Goal: Use online tool/utility: Utilize a website feature to perform a specific function

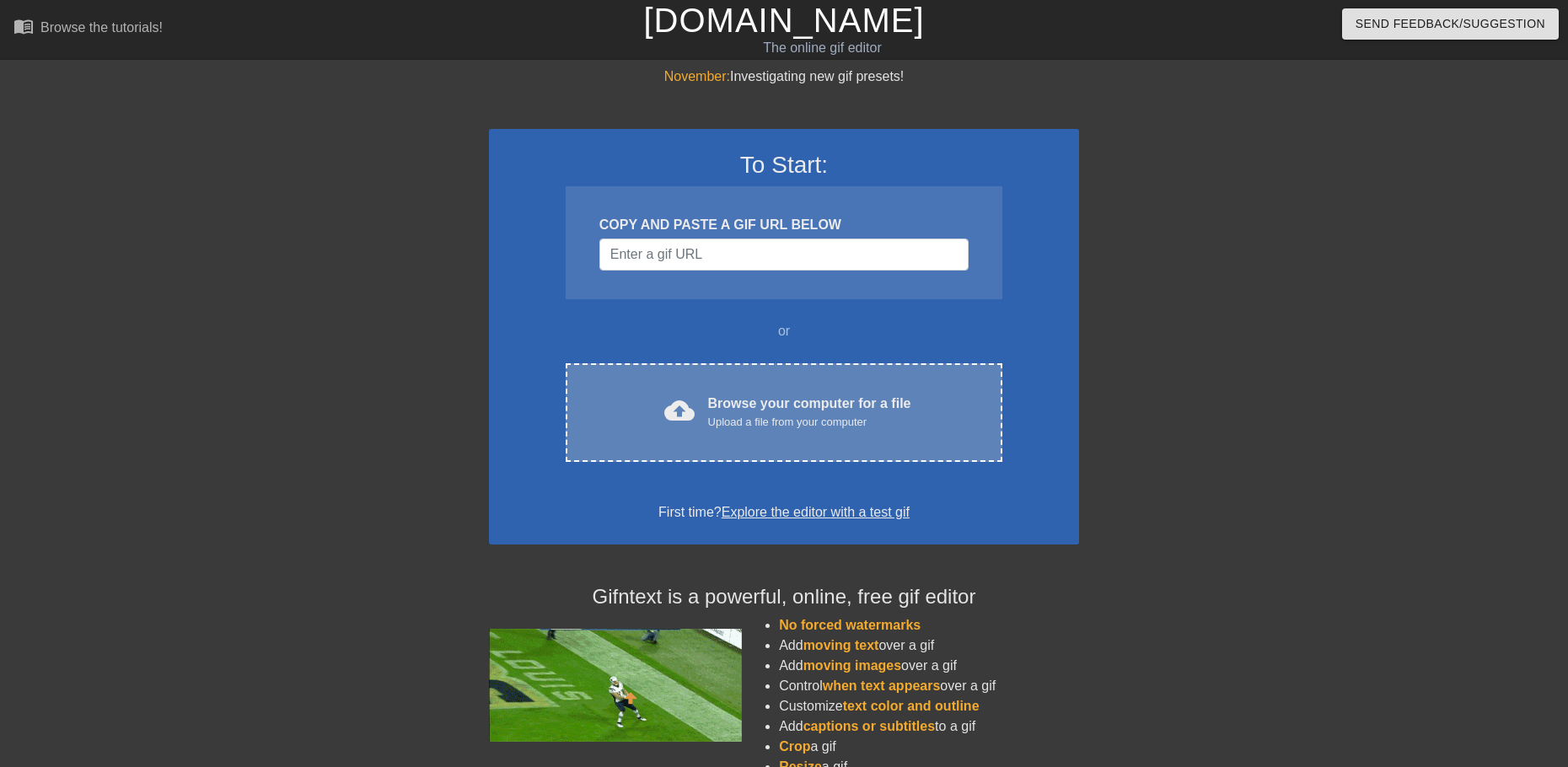
click at [801, 423] on div "Upload a file from your computer" at bounding box center [810, 422] width 203 height 17
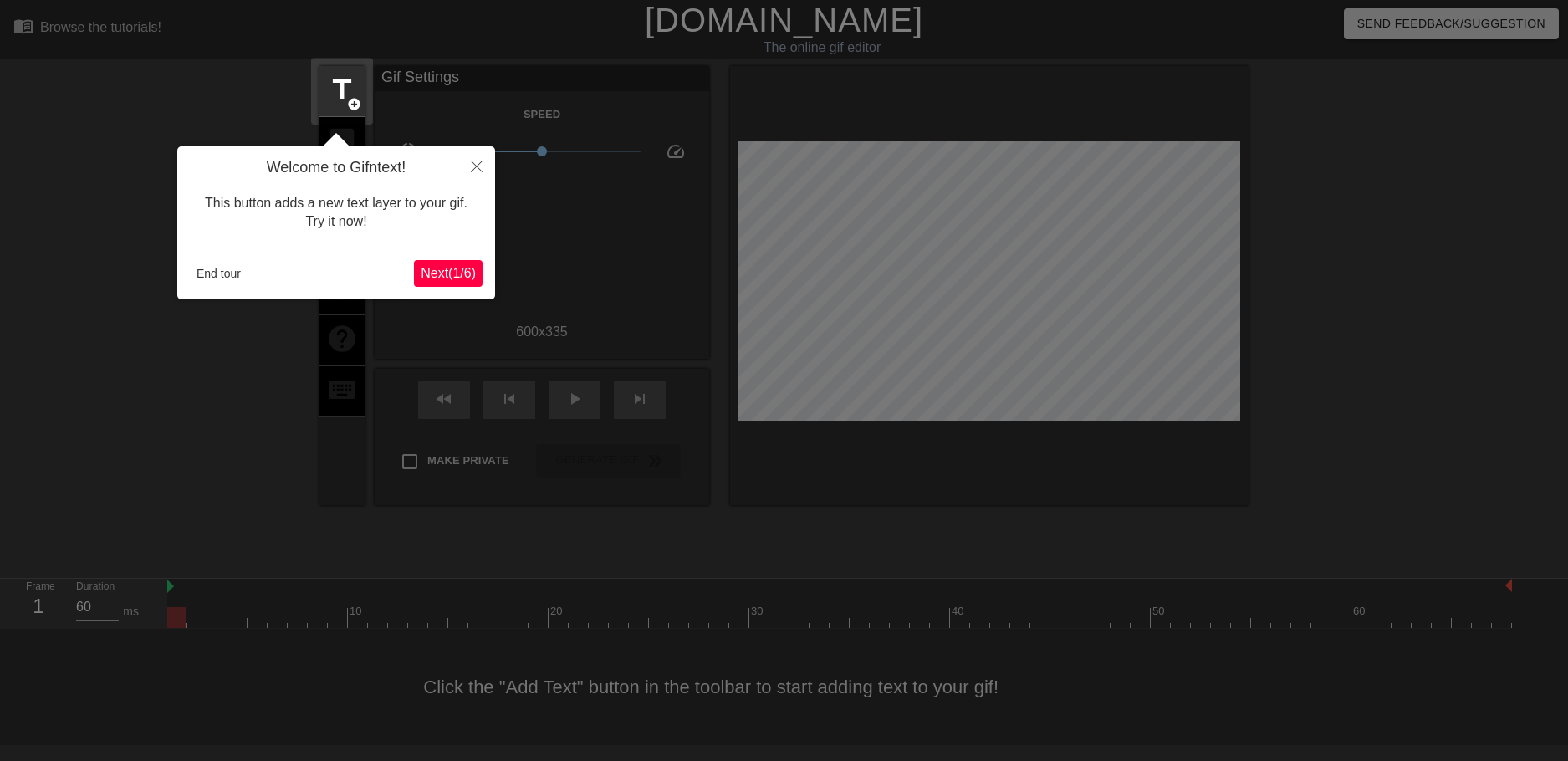
click at [442, 277] on span "Next ( 1 / 6 )" at bounding box center [447, 273] width 55 height 15
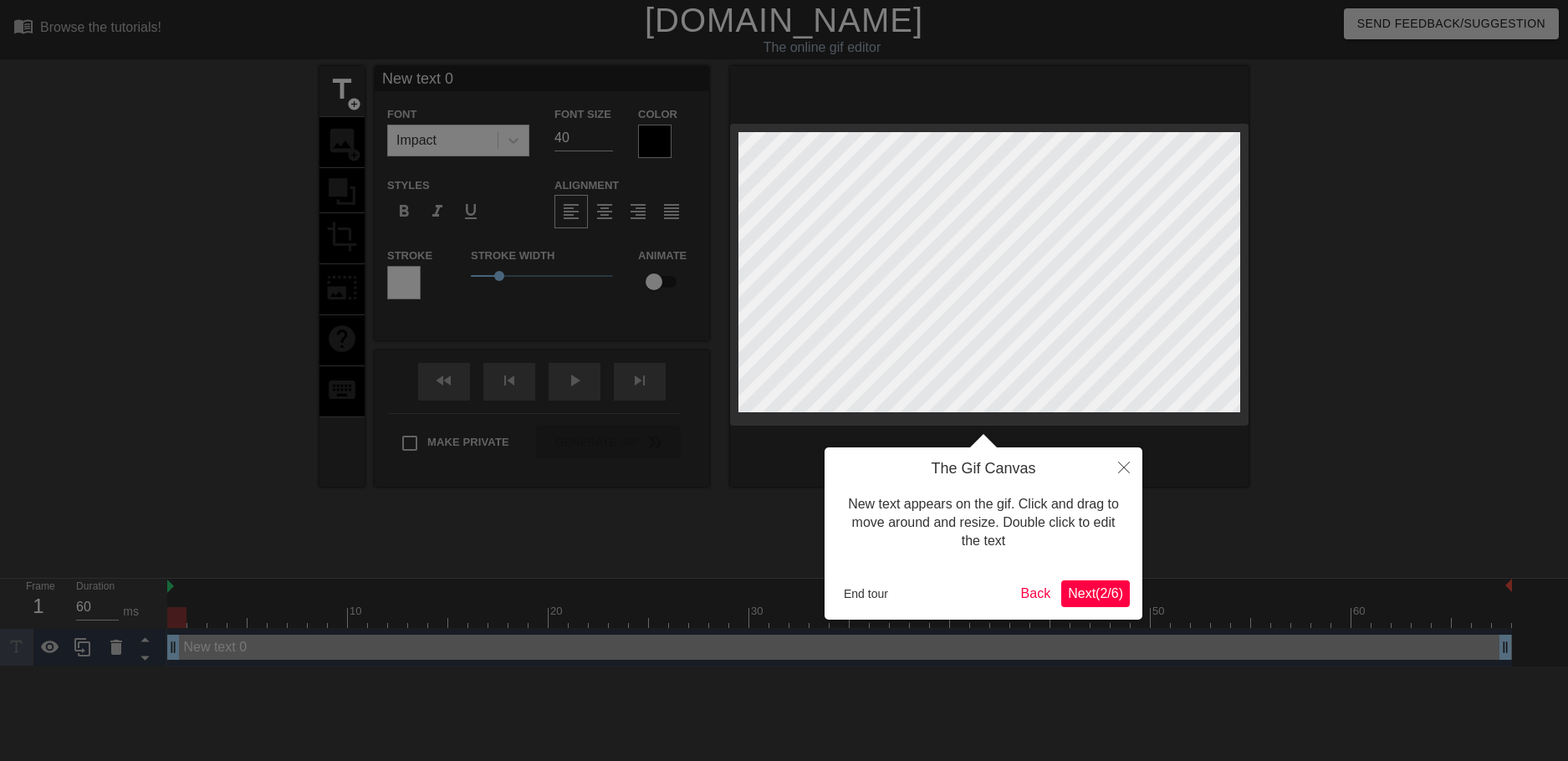
click at [1087, 595] on span "Next ( 2 / 6 )" at bounding box center [1095, 594] width 55 height 15
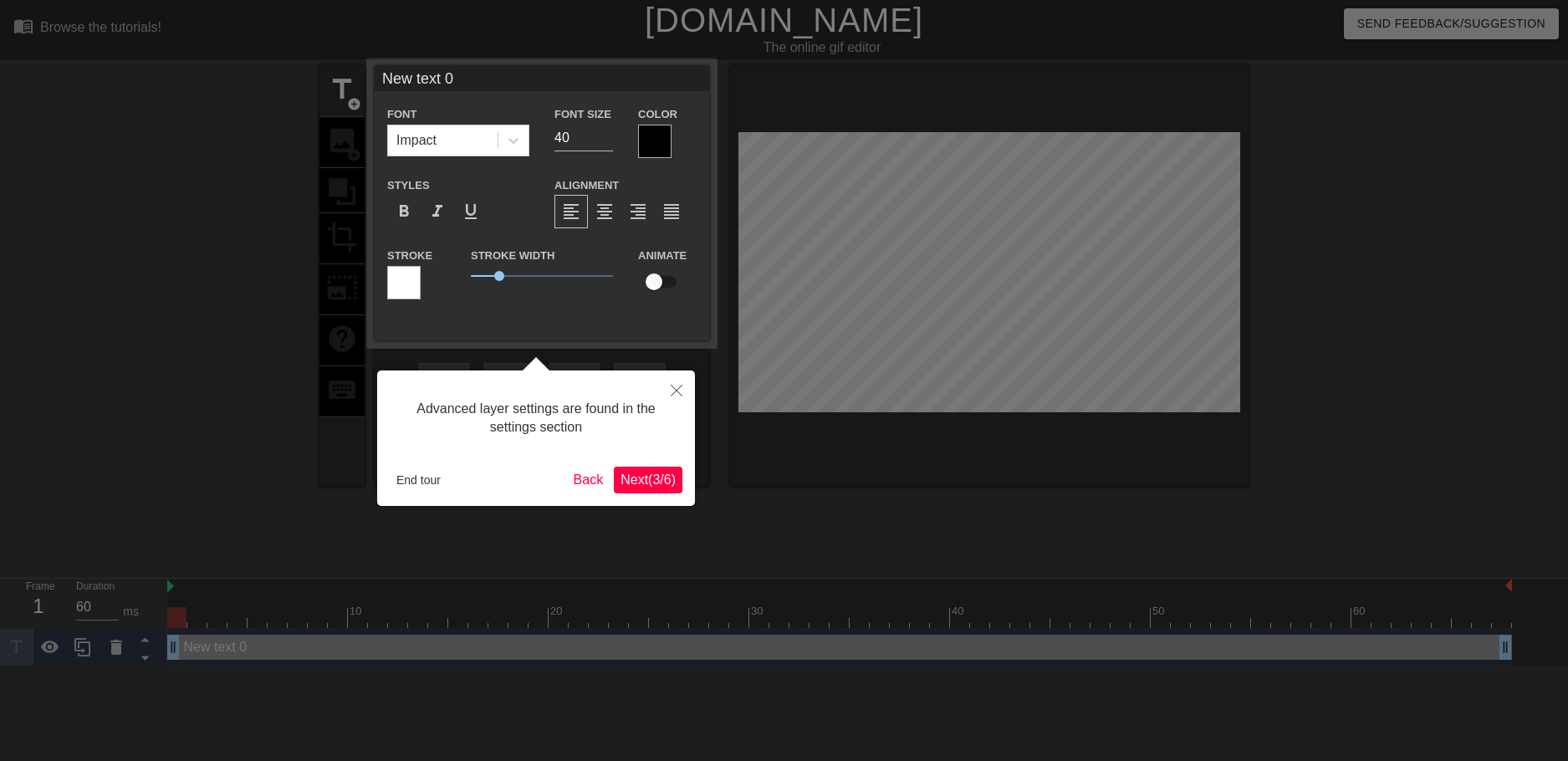
click at [639, 484] on span "Next ( 3 / 6 )" at bounding box center [648, 479] width 55 height 15
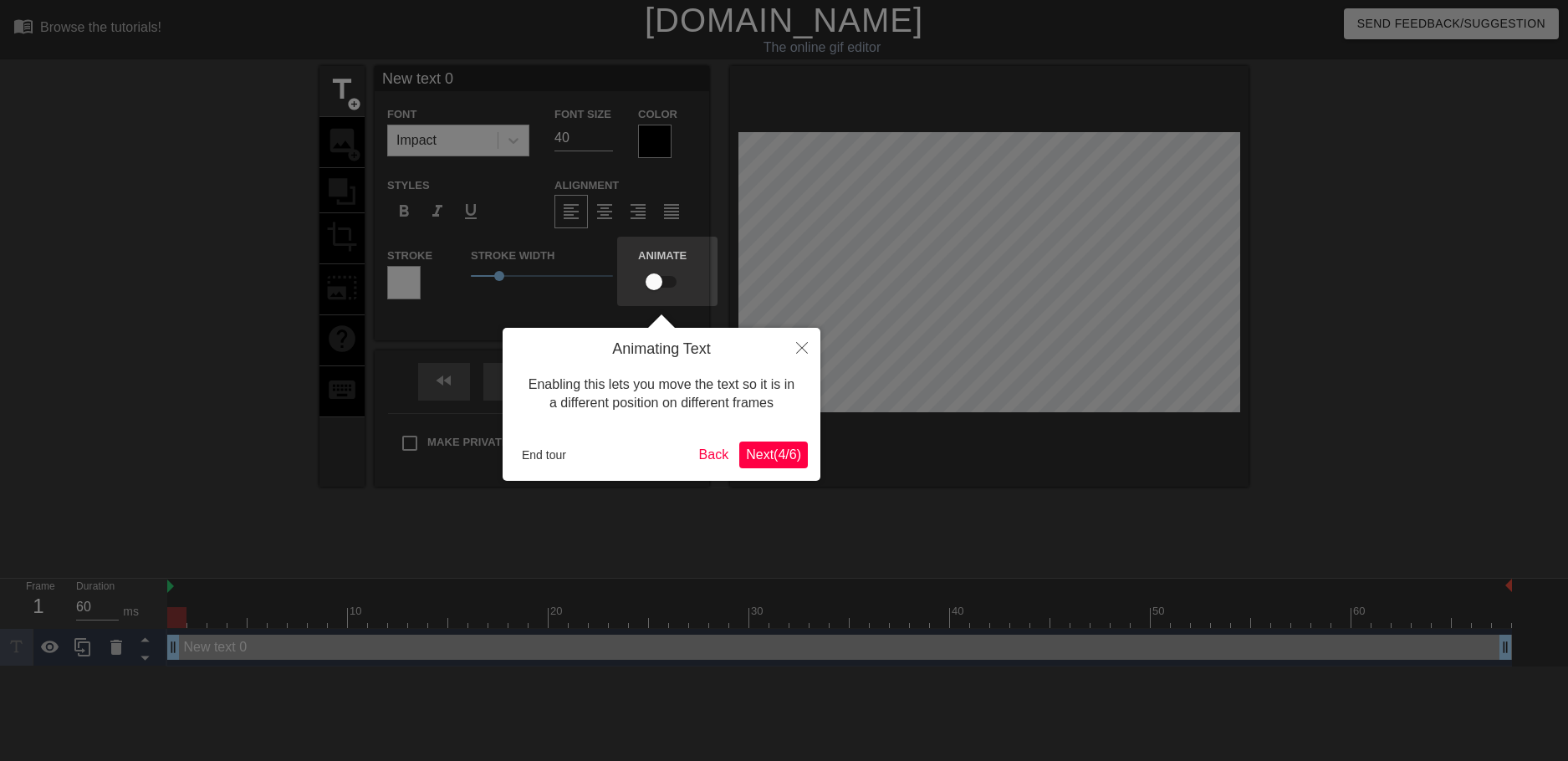
click at [770, 455] on span "Next ( 4 / 6 )" at bounding box center [773, 454] width 55 height 15
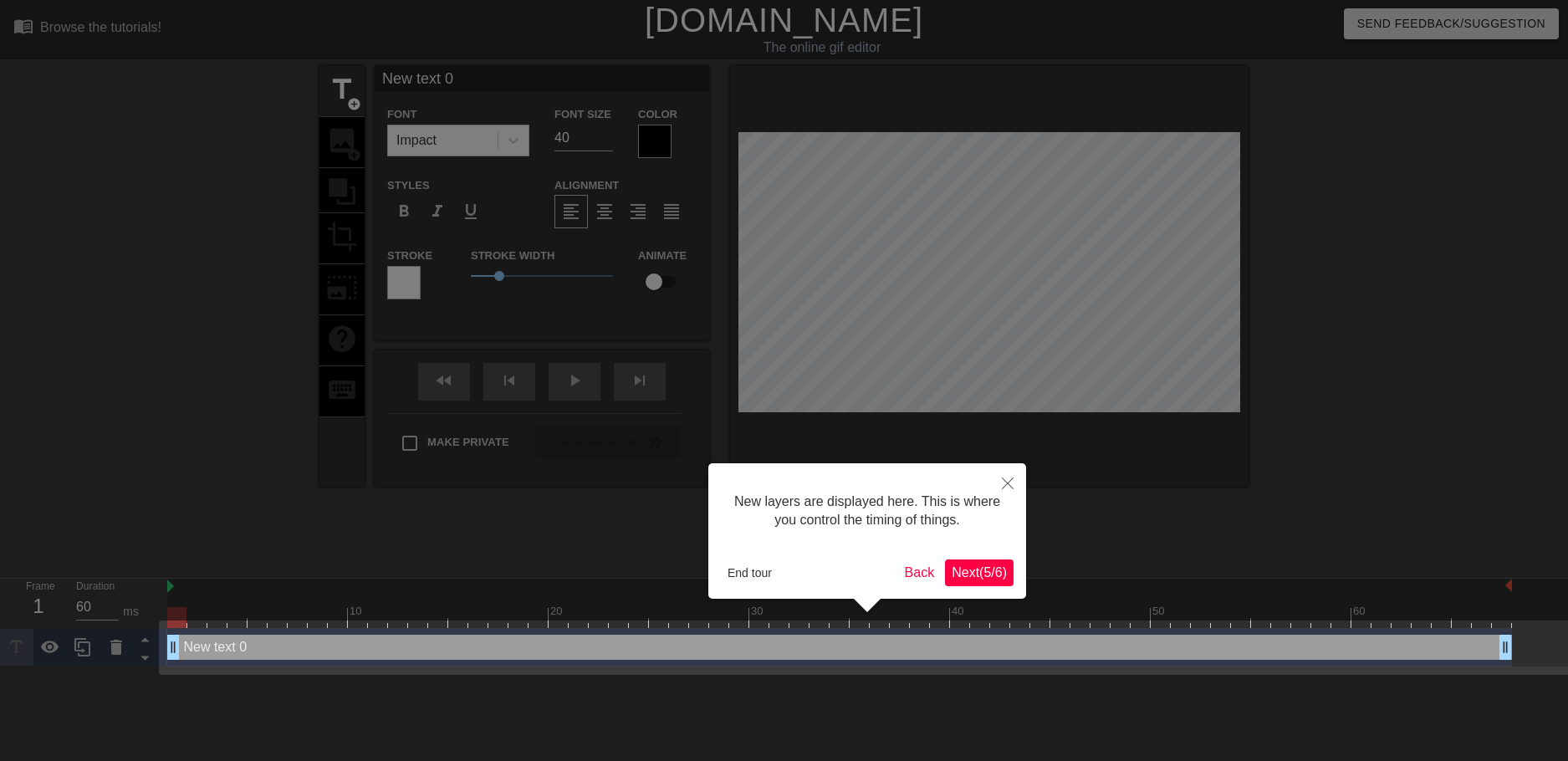
click at [970, 565] on span "Next ( 5 / 6 )" at bounding box center [979, 572] width 55 height 15
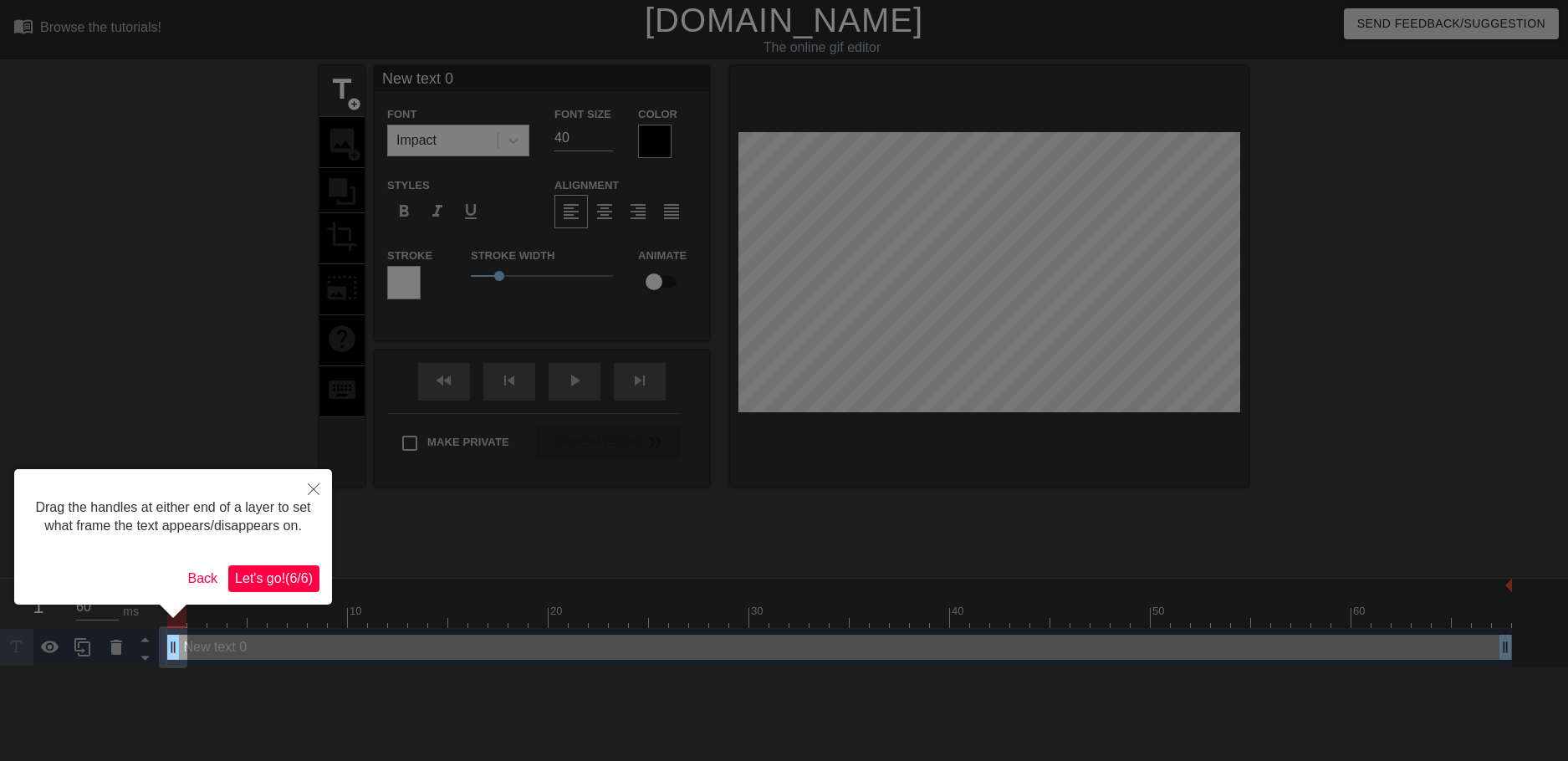
click at [284, 580] on span "Let's go! ( 6 / 6 )" at bounding box center [274, 578] width 77 height 15
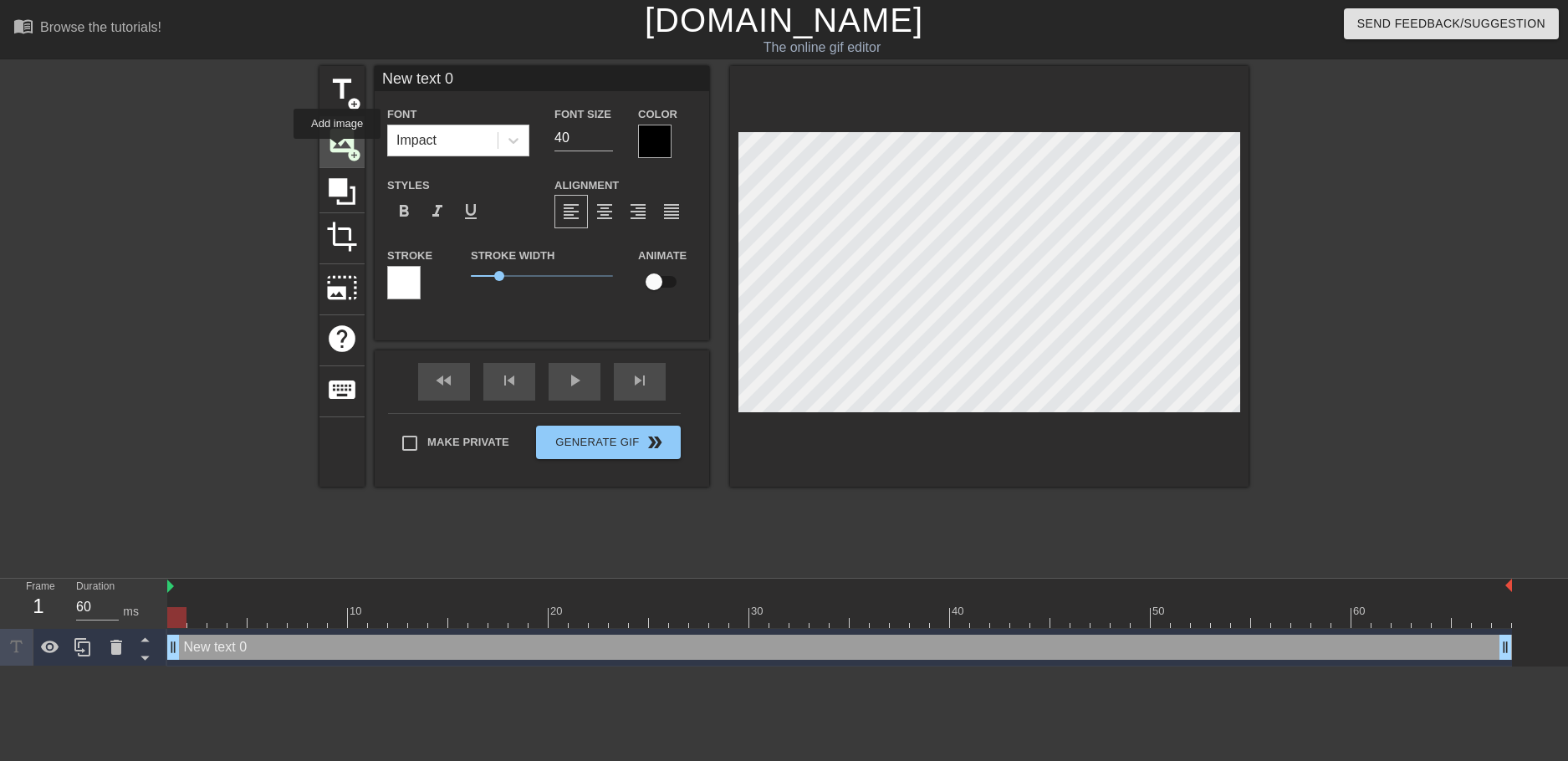
click at [337, 150] on span "image" at bounding box center [342, 140] width 32 height 32
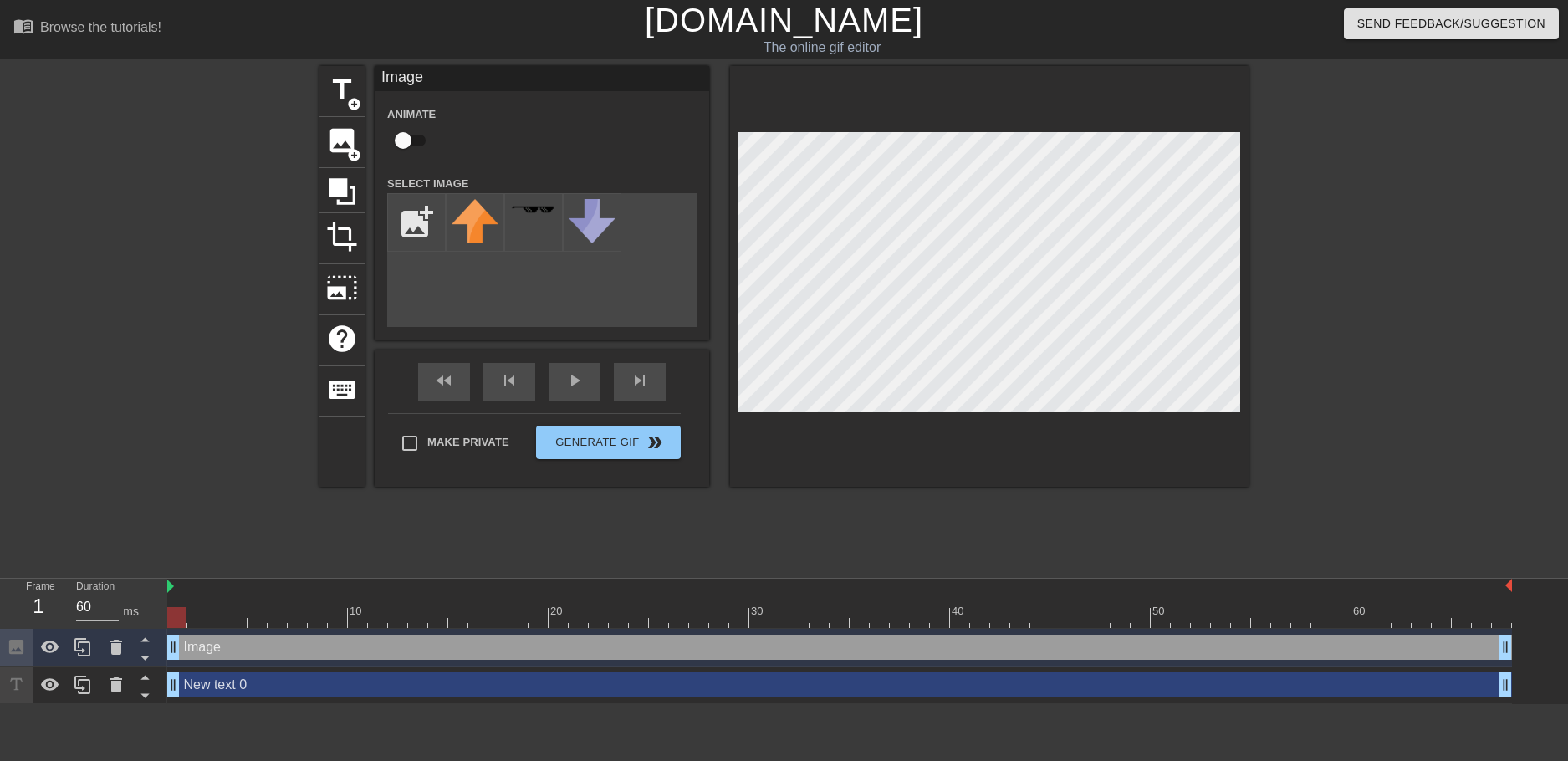
click at [255, 687] on div "New text 0 drag_handle drag_handle" at bounding box center [839, 685] width 1344 height 25
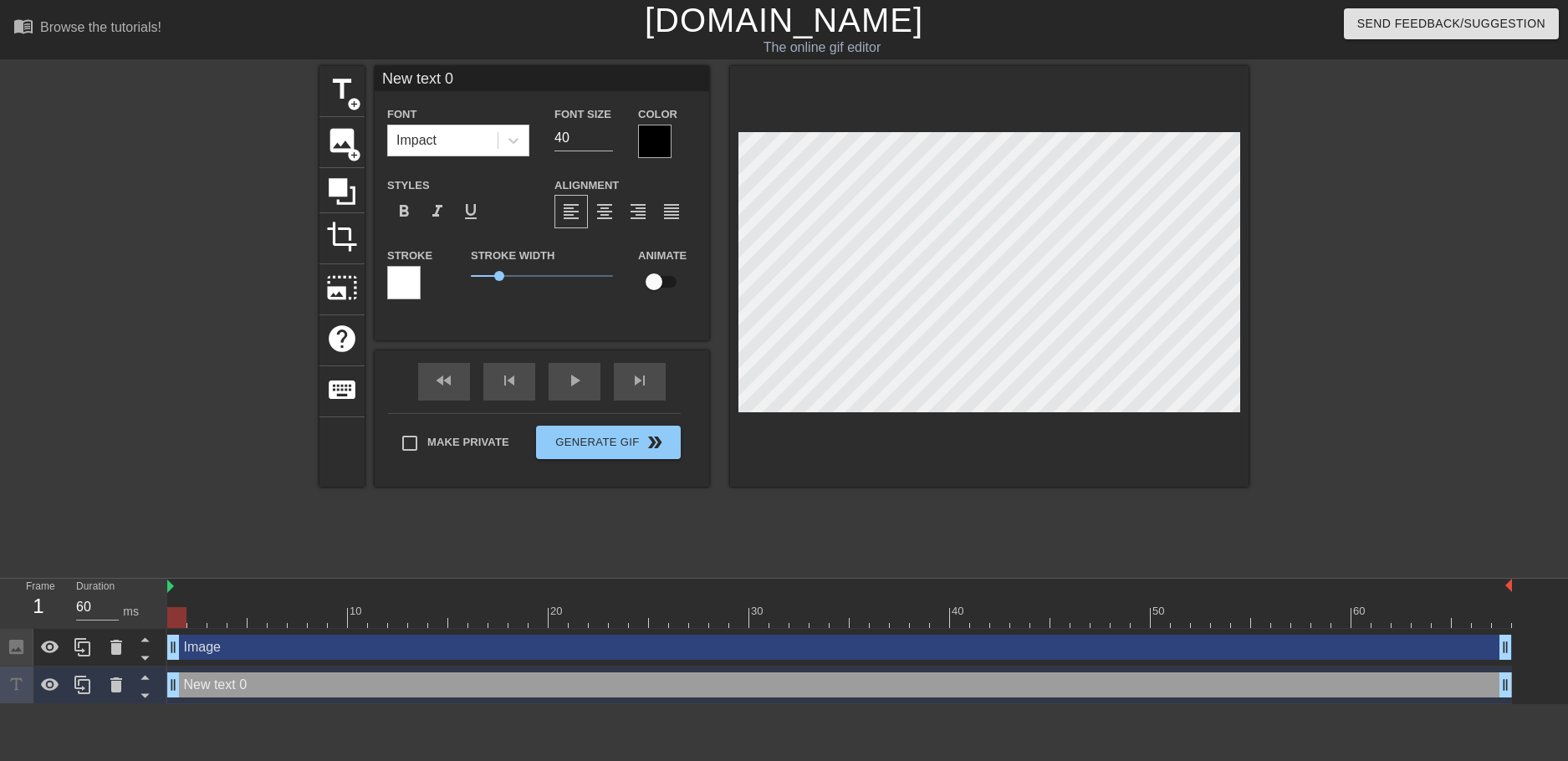
click at [241, 652] on div "Image drag_handle drag_handle" at bounding box center [839, 648] width 1344 height 25
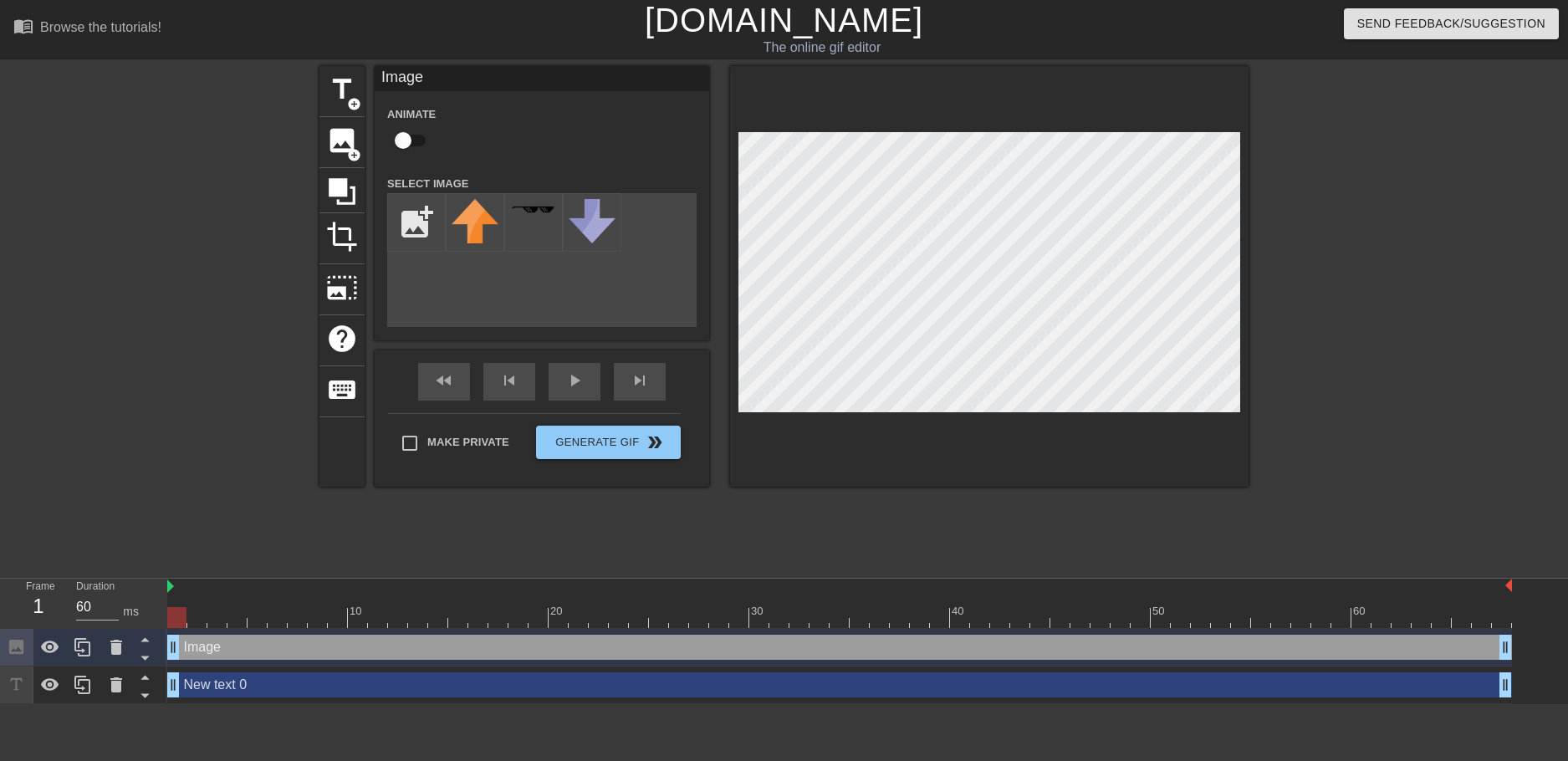
click at [236, 688] on div "New text 0 drag_handle drag_handle" at bounding box center [839, 685] width 1344 height 25
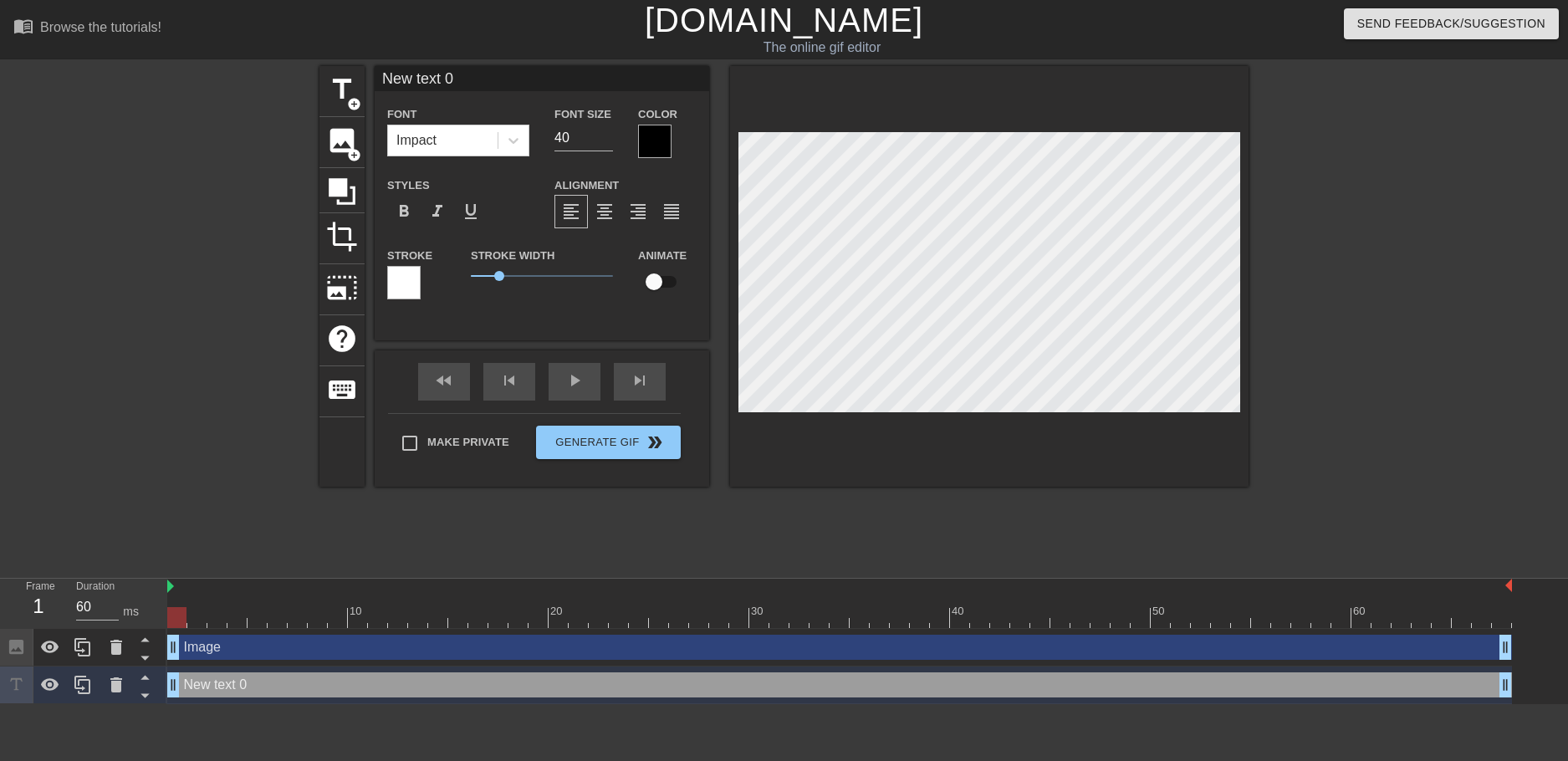
click at [225, 646] on div "Image drag_handle drag_handle" at bounding box center [839, 648] width 1344 height 25
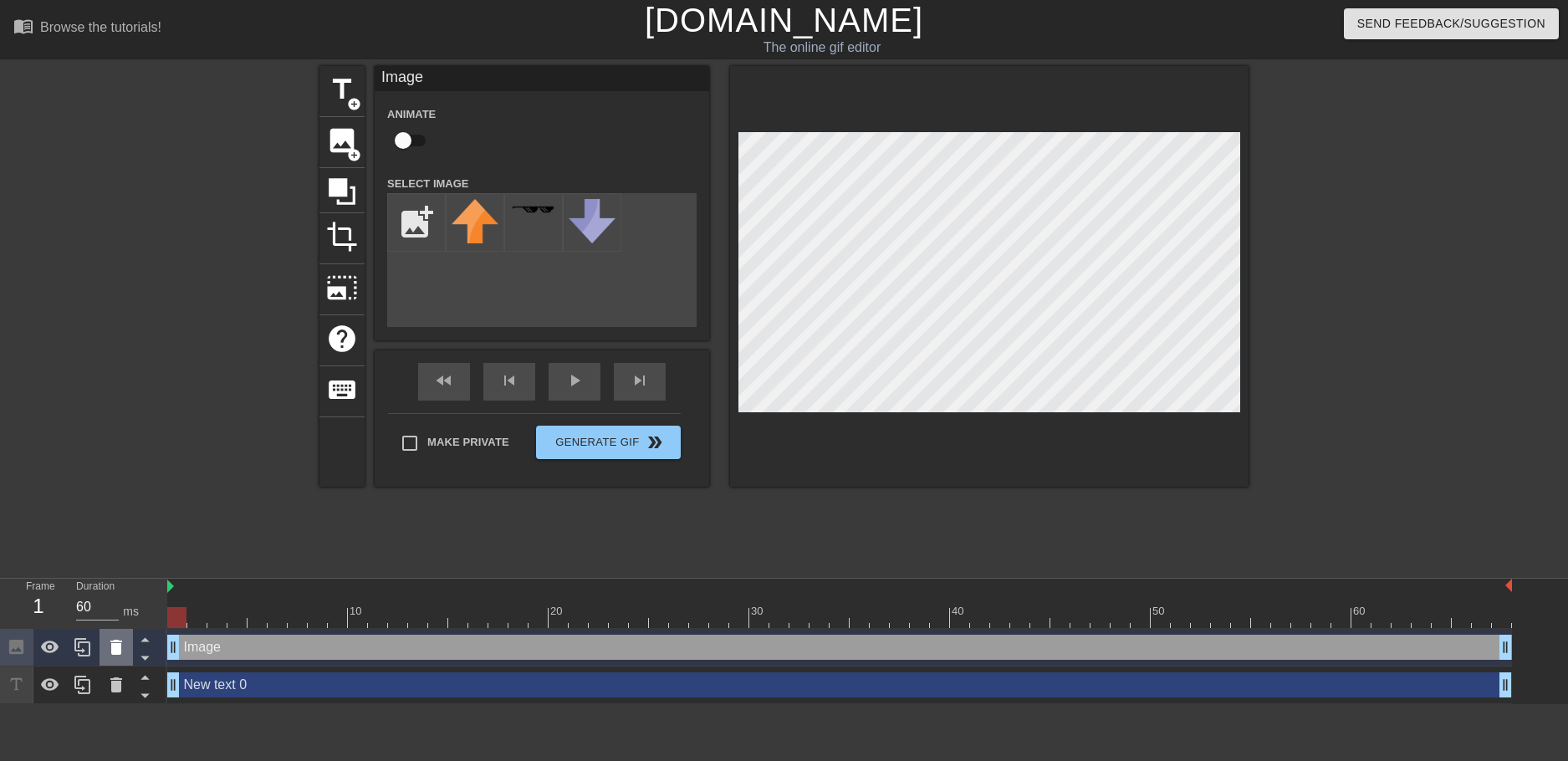
click at [115, 654] on icon at bounding box center [116, 648] width 12 height 15
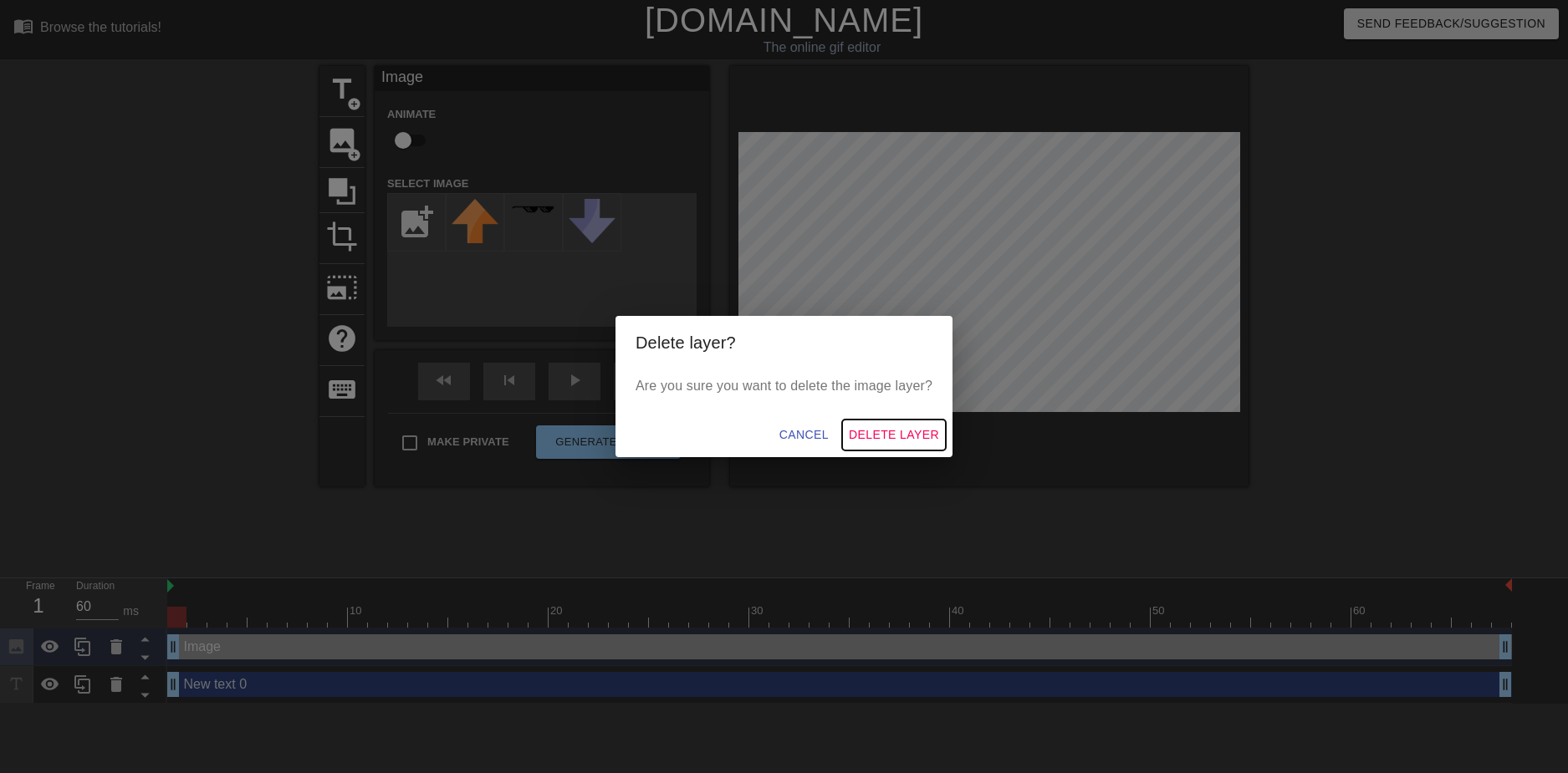
click at [870, 428] on span "Delete Layer" at bounding box center [893, 435] width 90 height 21
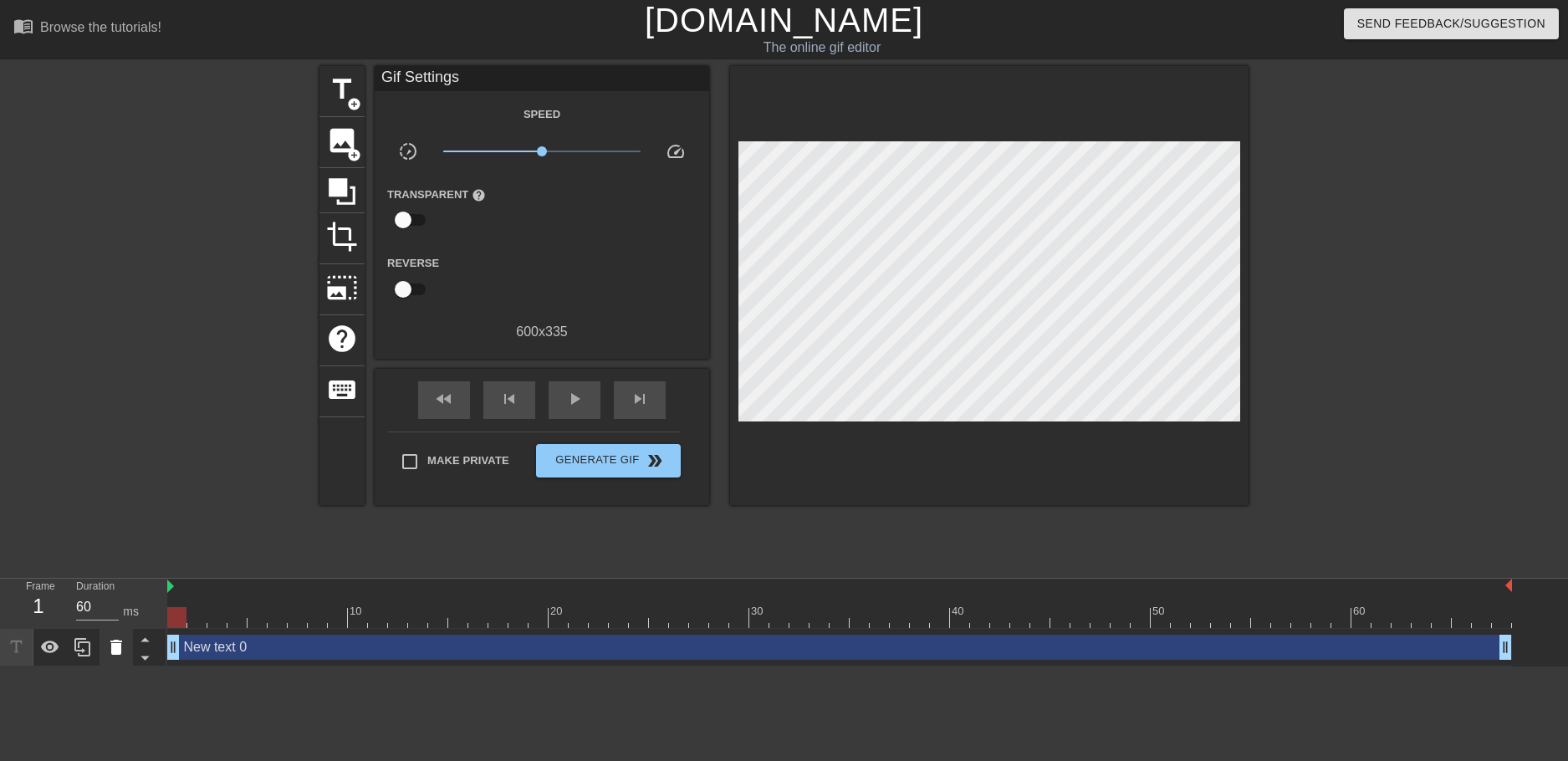
click at [112, 641] on icon at bounding box center [116, 647] width 20 height 20
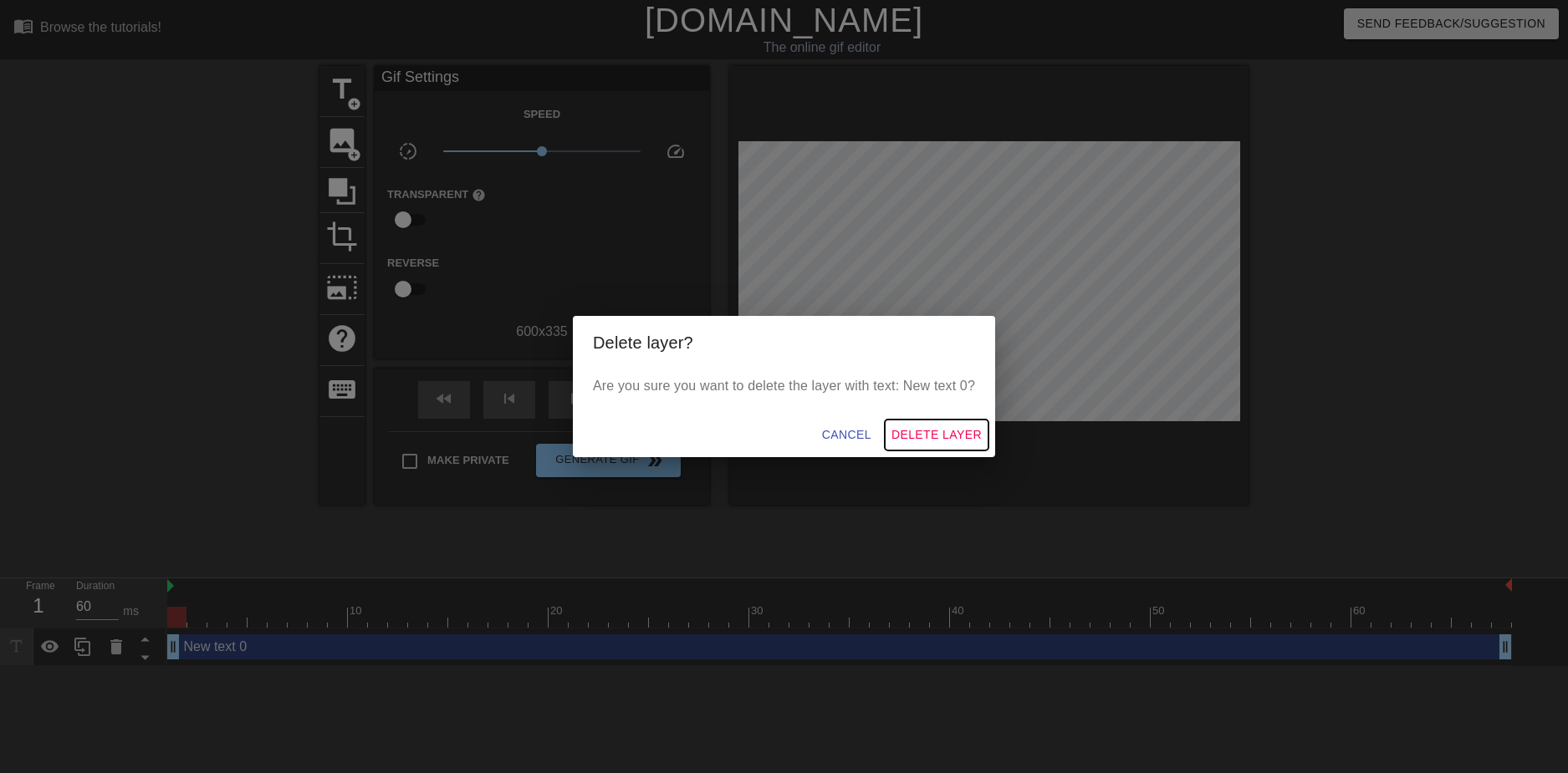
click at [912, 431] on span "Delete Layer" at bounding box center [936, 435] width 90 height 21
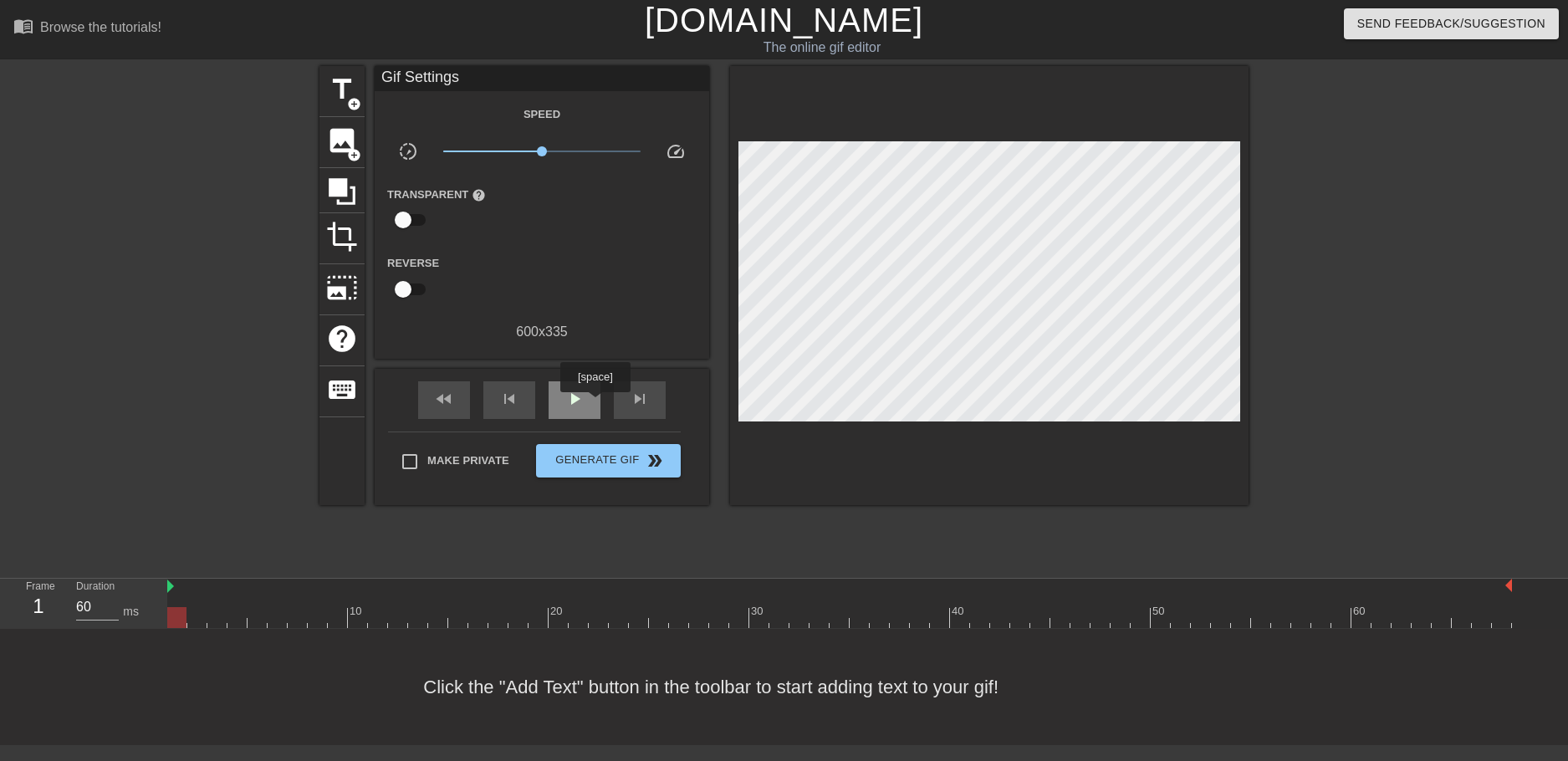
click at [573, 399] on span "play_arrow" at bounding box center [574, 399] width 20 height 20
type input "60"
click at [573, 399] on span "pause" at bounding box center [574, 399] width 20 height 20
click at [452, 399] on span "fast_rewind" at bounding box center [443, 399] width 20 height 20
click at [336, 147] on span "image" at bounding box center [342, 140] width 32 height 32
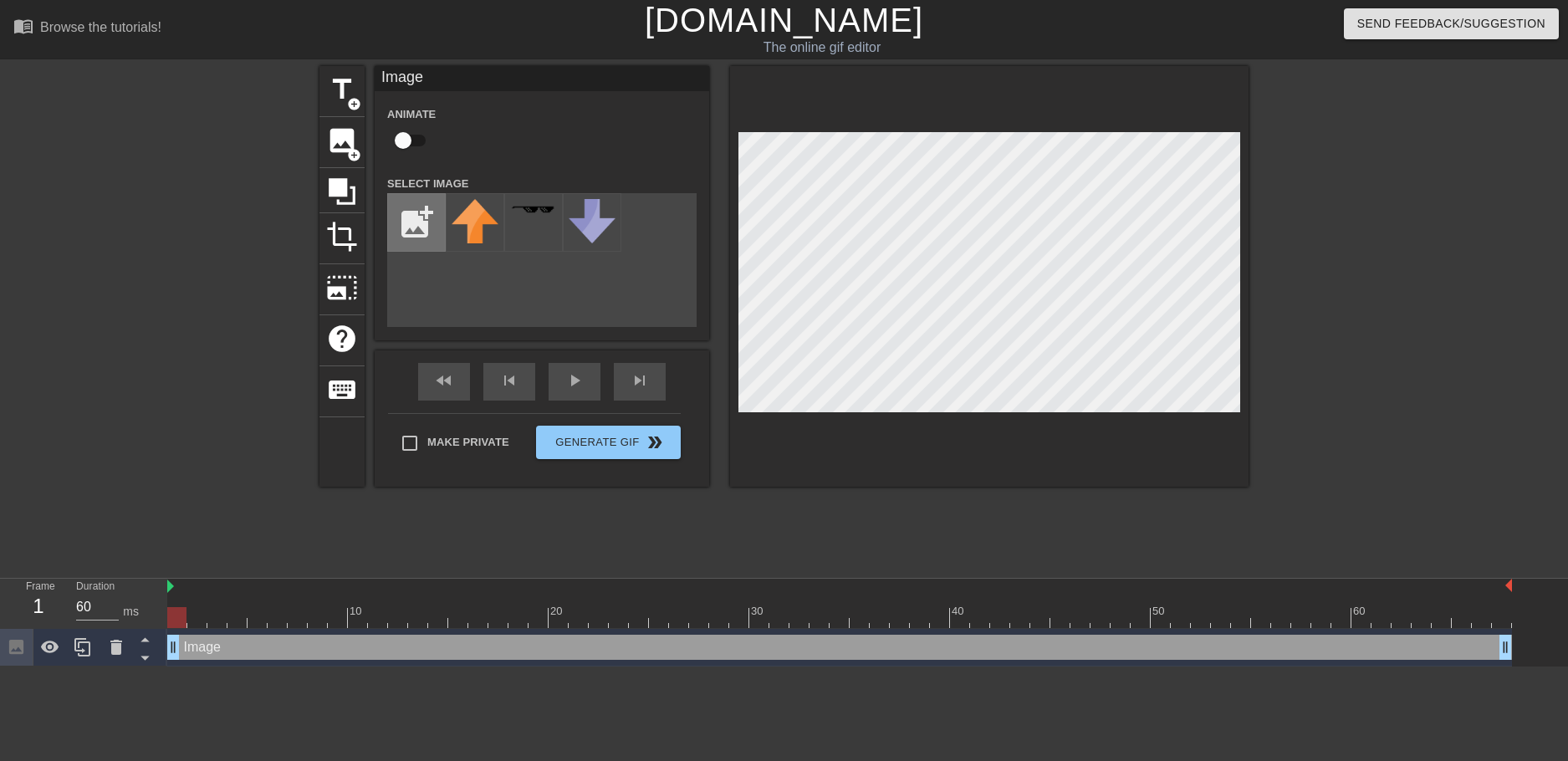
click at [428, 211] on input "file" at bounding box center [416, 222] width 57 height 57
type input "C:\fakepath\coin.png"
click at [477, 228] on img at bounding box center [474, 223] width 46 height 46
click at [589, 384] on div "play_arrow" at bounding box center [575, 381] width 52 height 38
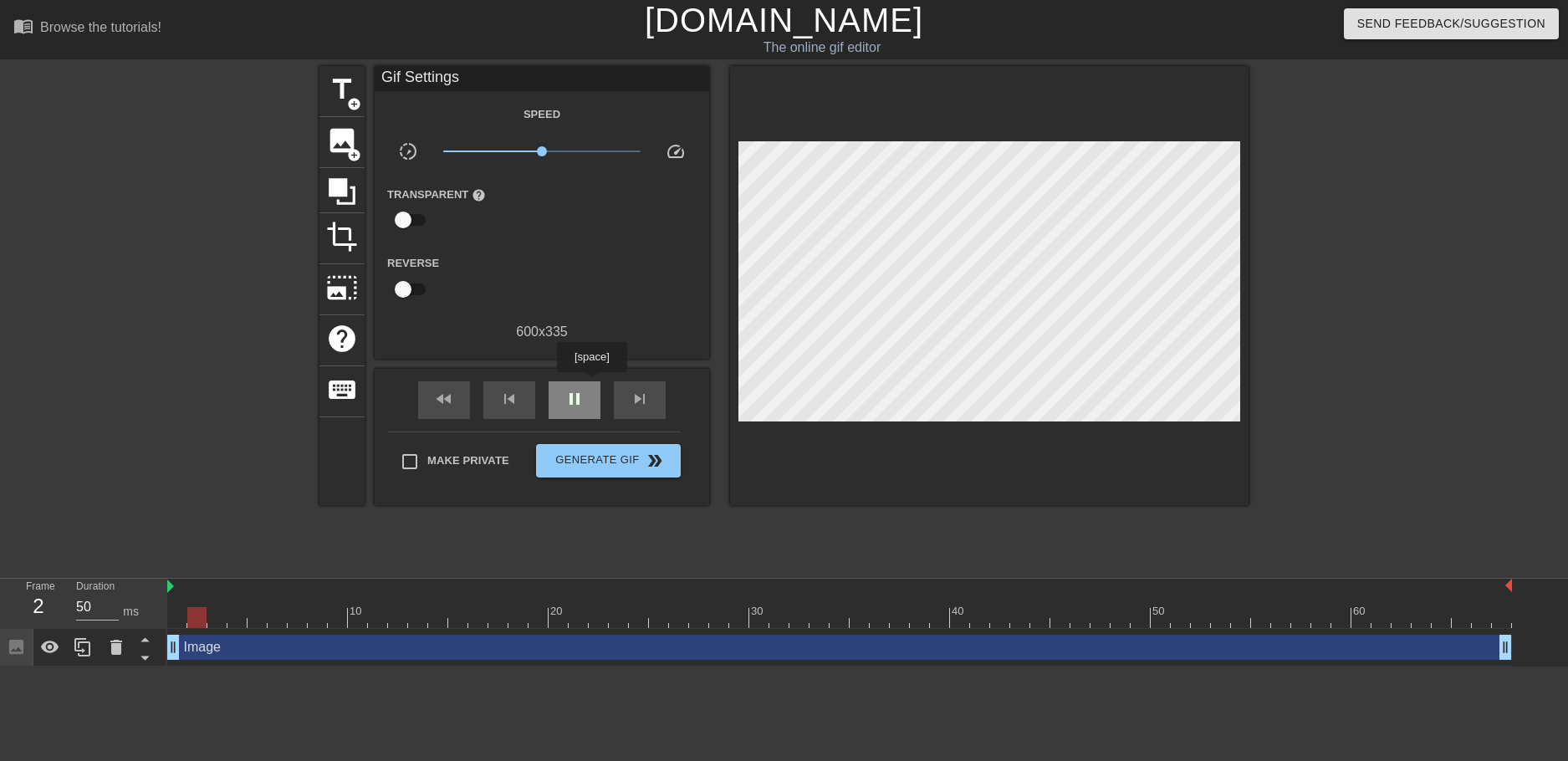
type input "60"
click at [586, 391] on div "pause" at bounding box center [575, 400] width 52 height 38
click at [457, 396] on div "fast_rewind" at bounding box center [444, 400] width 52 height 38
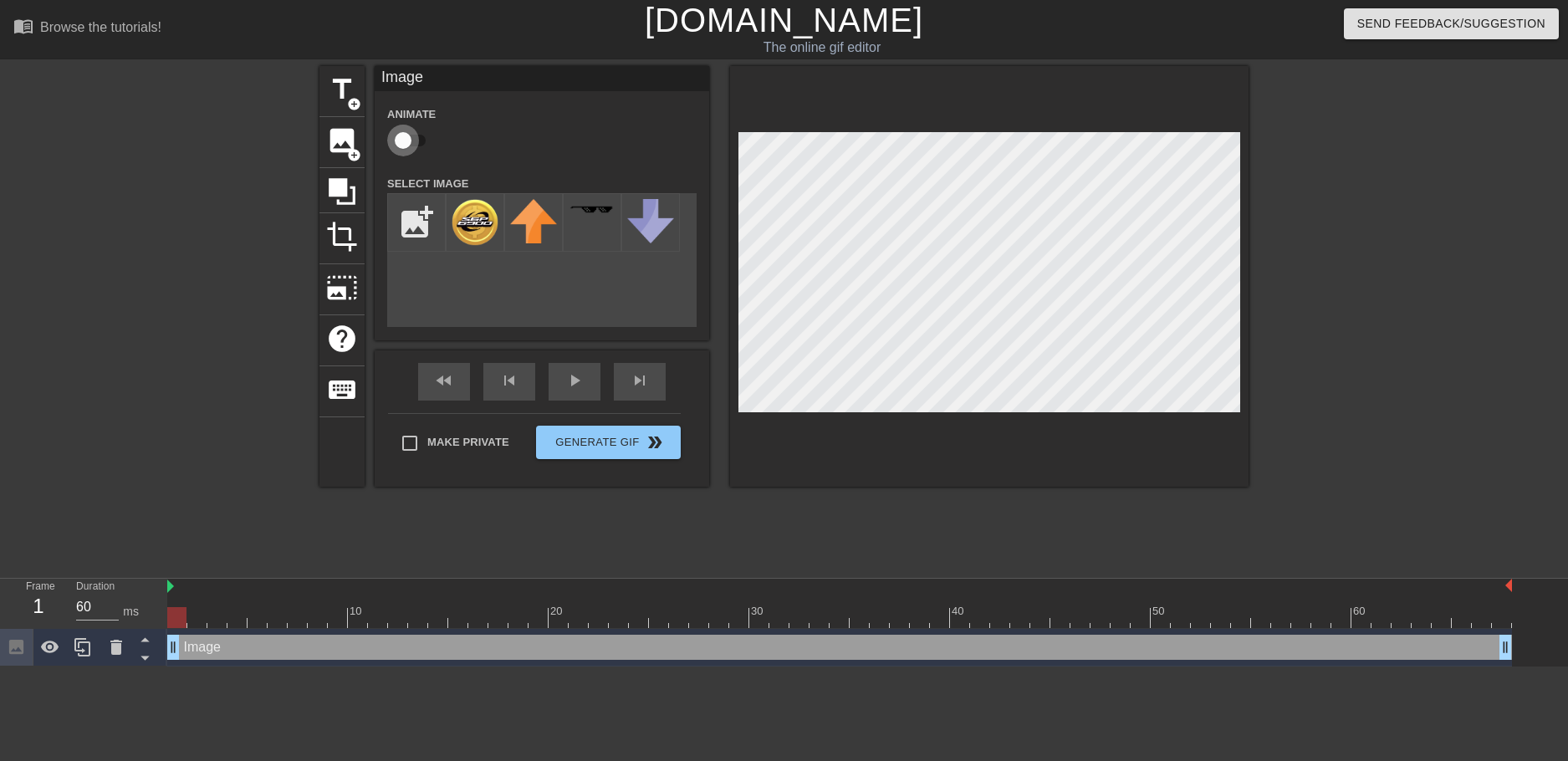
click at [404, 138] on input "checkbox" at bounding box center [403, 140] width 95 height 32
checkbox input "true"
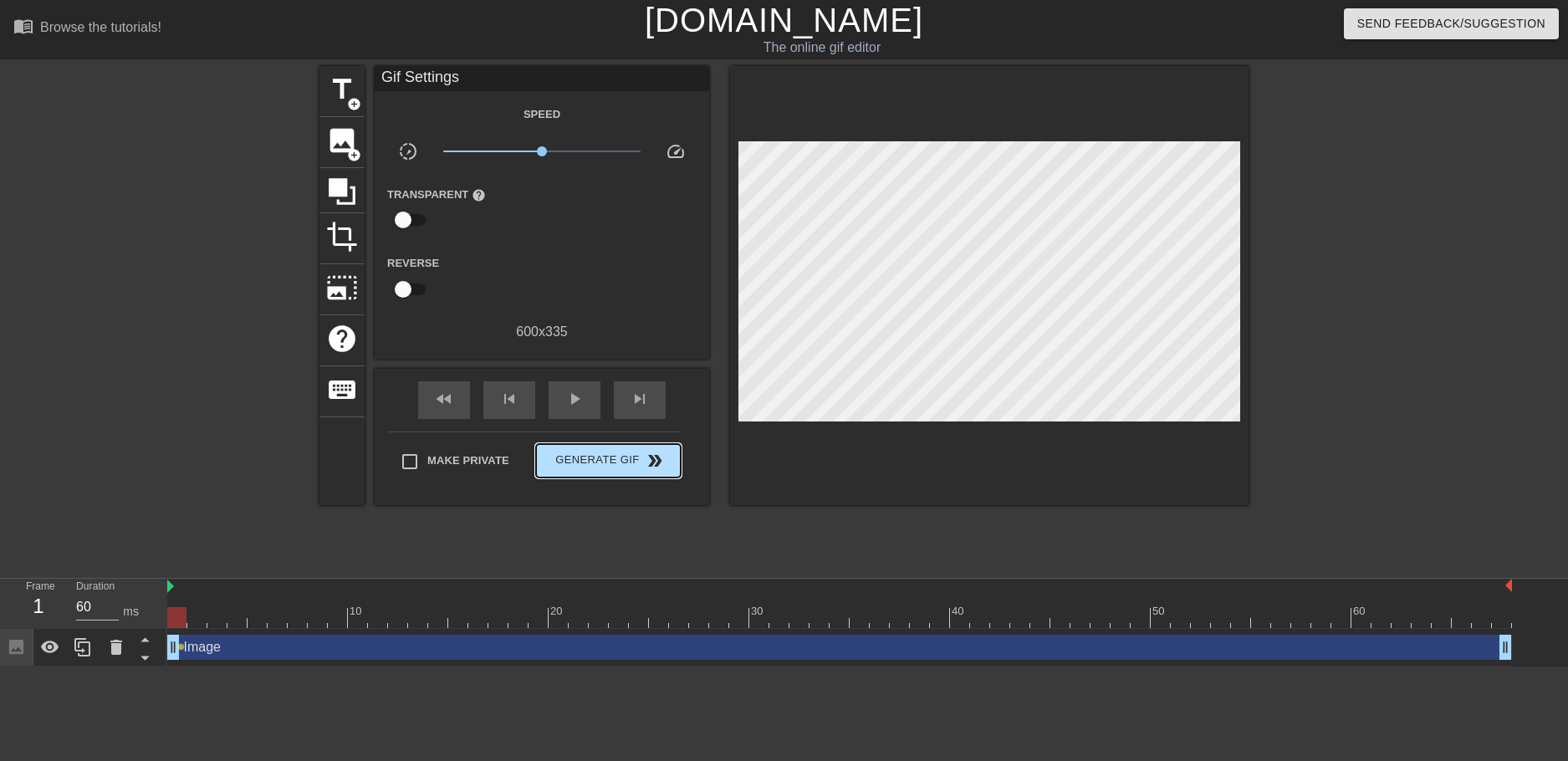
click at [581, 440] on div "Make Private Generate Gif double_arrow" at bounding box center [534, 465] width 292 height 66
click at [577, 402] on span "play_arrow" at bounding box center [574, 399] width 20 height 20
click at [577, 402] on span "pause" at bounding box center [574, 399] width 20 height 20
click at [455, 396] on div "fast_rewind" at bounding box center [444, 400] width 52 height 38
type input "60"
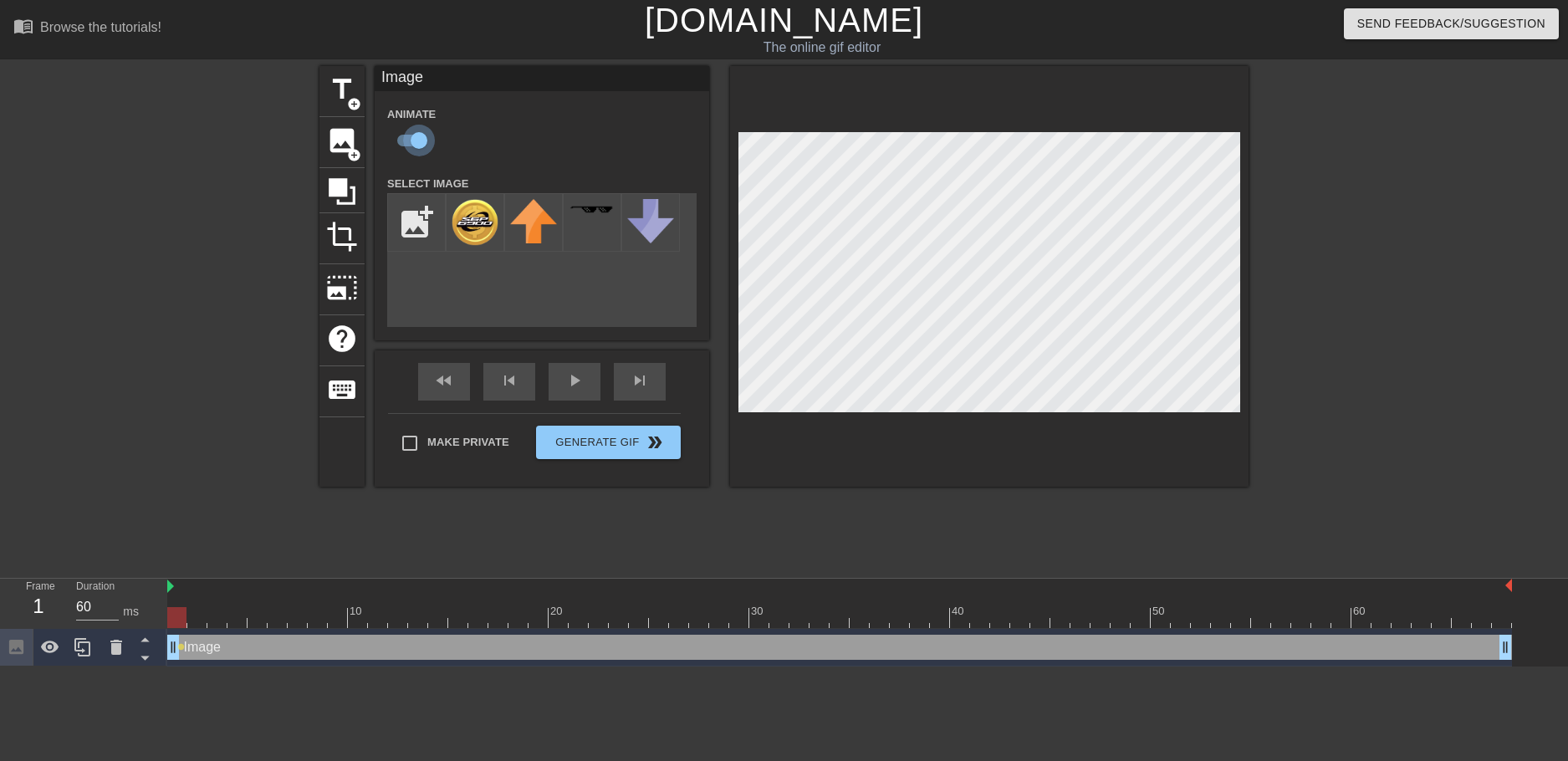
click at [420, 134] on input "checkbox" at bounding box center [419, 140] width 95 height 32
checkbox input "false"
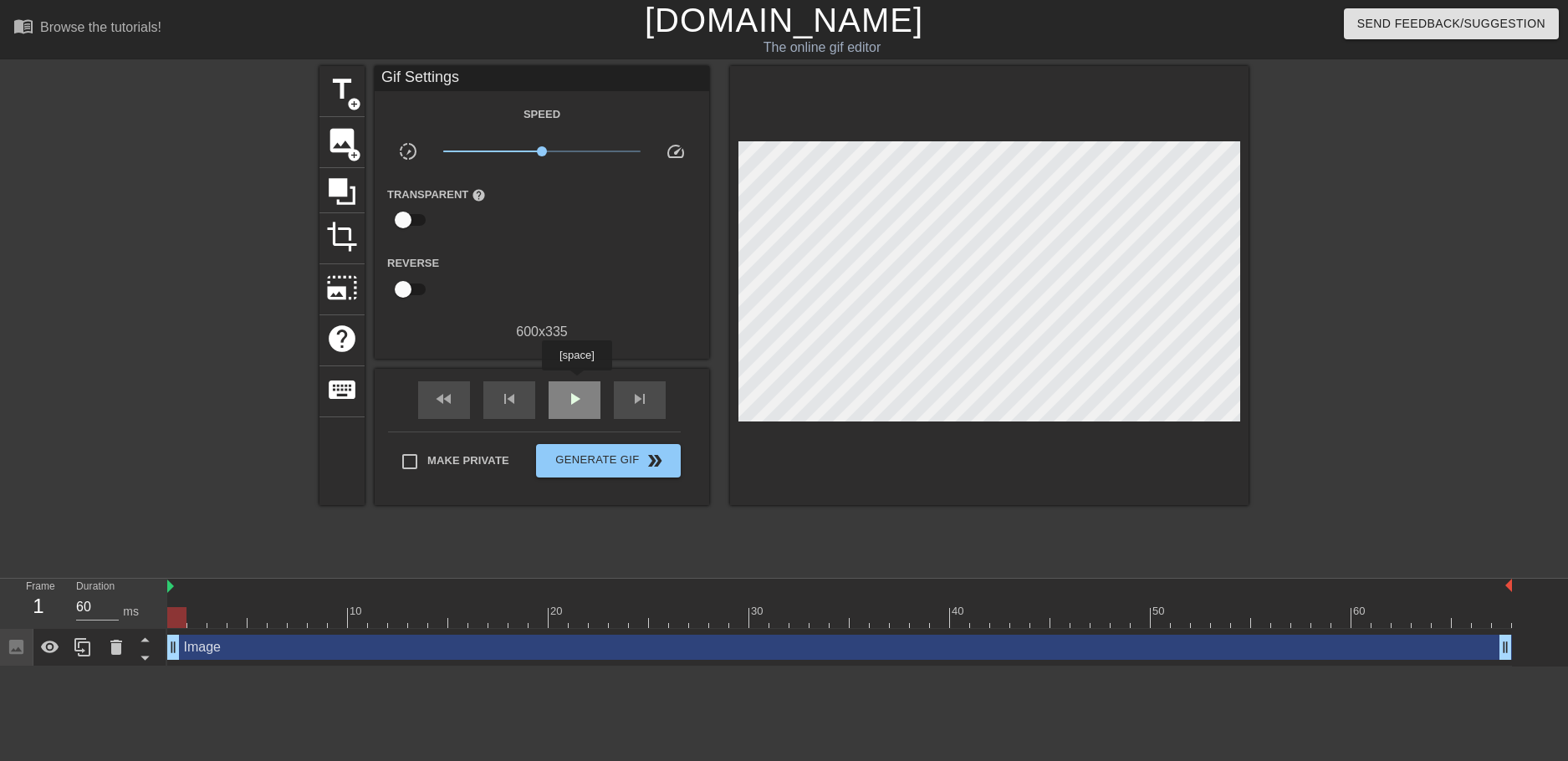
click at [576, 382] on div "play_arrow" at bounding box center [575, 400] width 52 height 38
type input "60"
click at [600, 464] on span "Generate Gif double_arrow" at bounding box center [609, 461] width 132 height 20
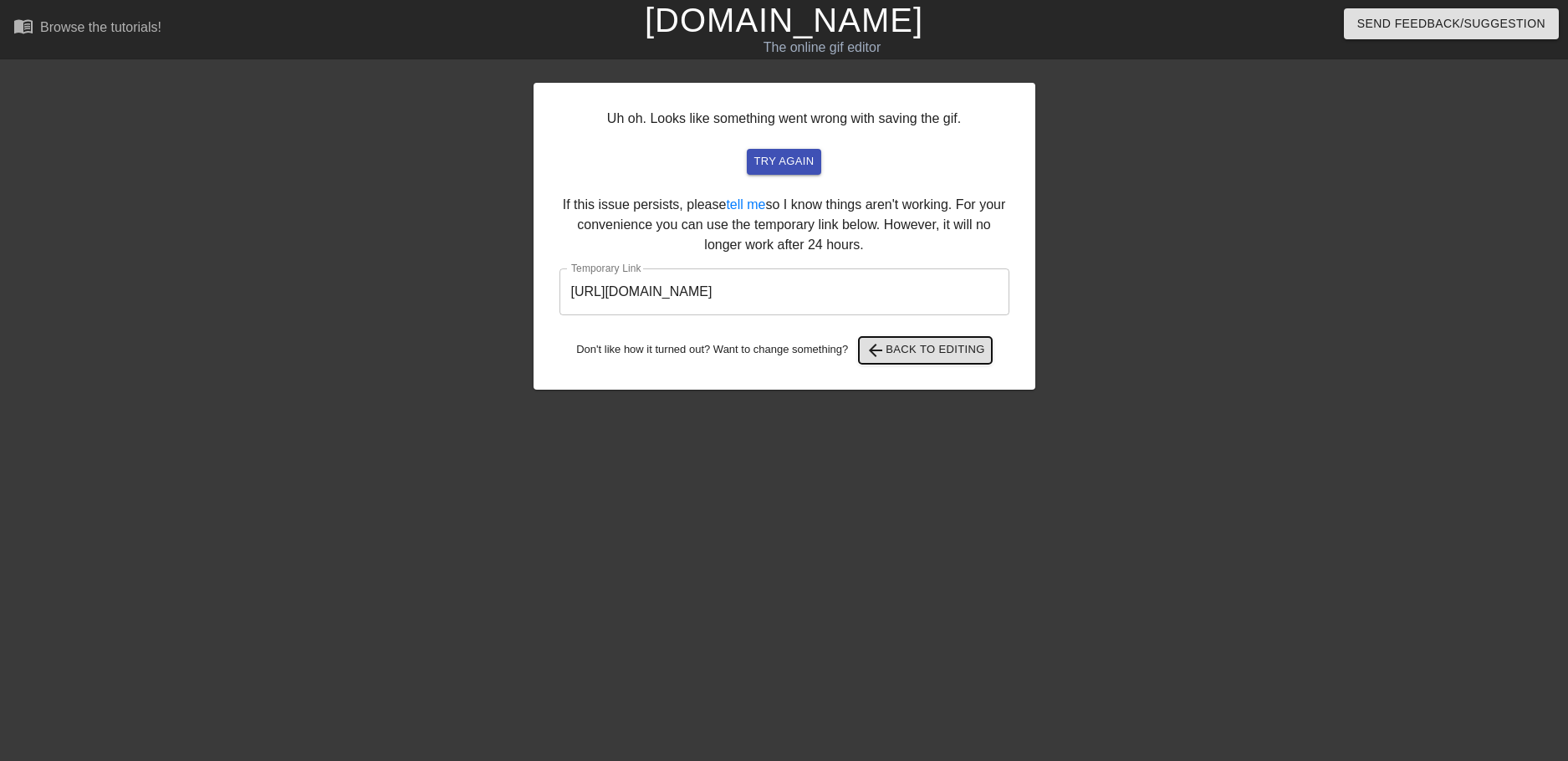
click at [906, 351] on span "arrow_back Back to Editing" at bounding box center [925, 350] width 120 height 20
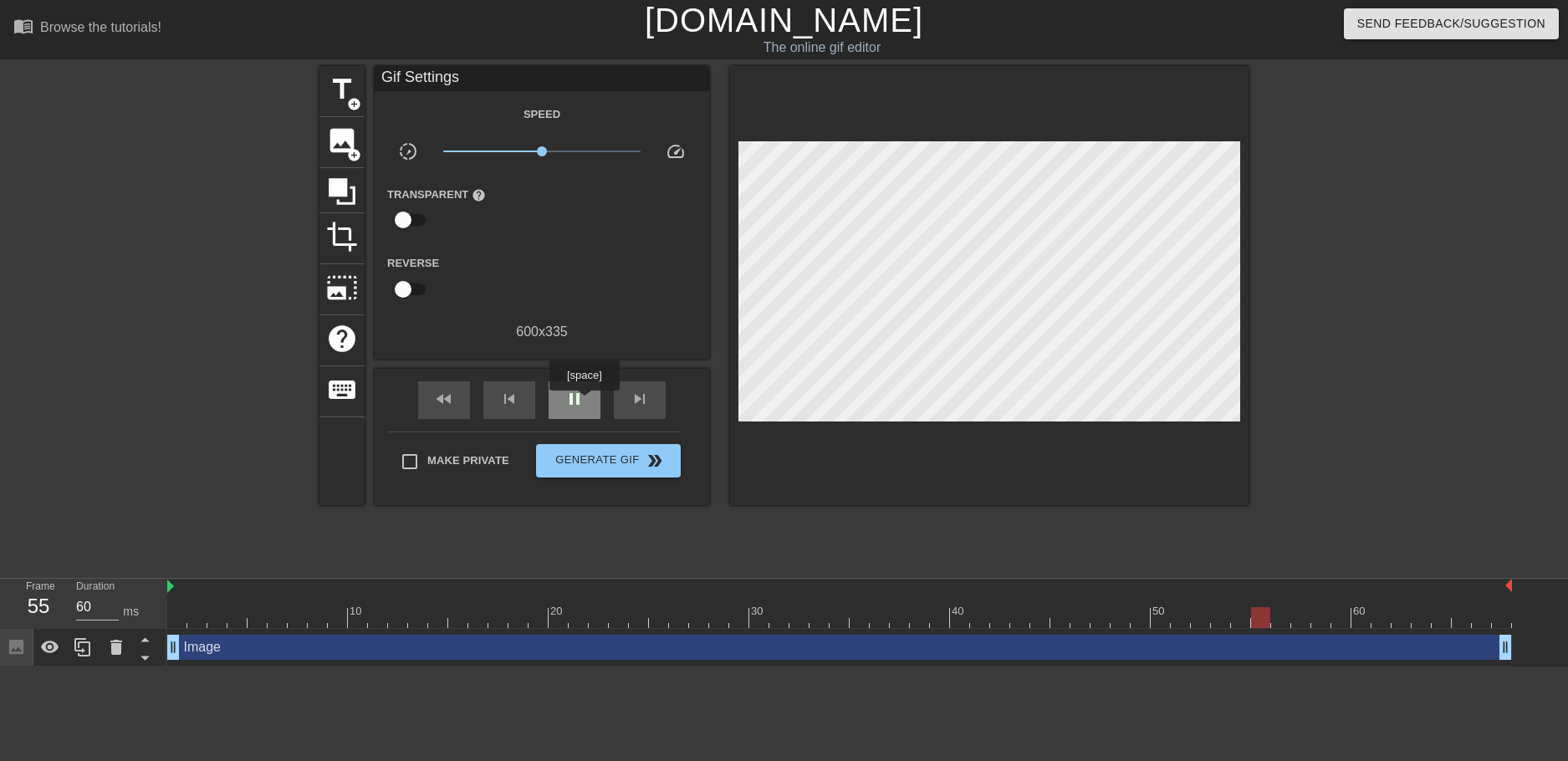
click at [584, 402] on span "pause" at bounding box center [574, 399] width 20 height 20
click at [455, 395] on div "fast_rewind" at bounding box center [444, 400] width 52 height 38
type input "60"
click at [608, 464] on span "Generate Gif double_arrow" at bounding box center [609, 461] width 132 height 20
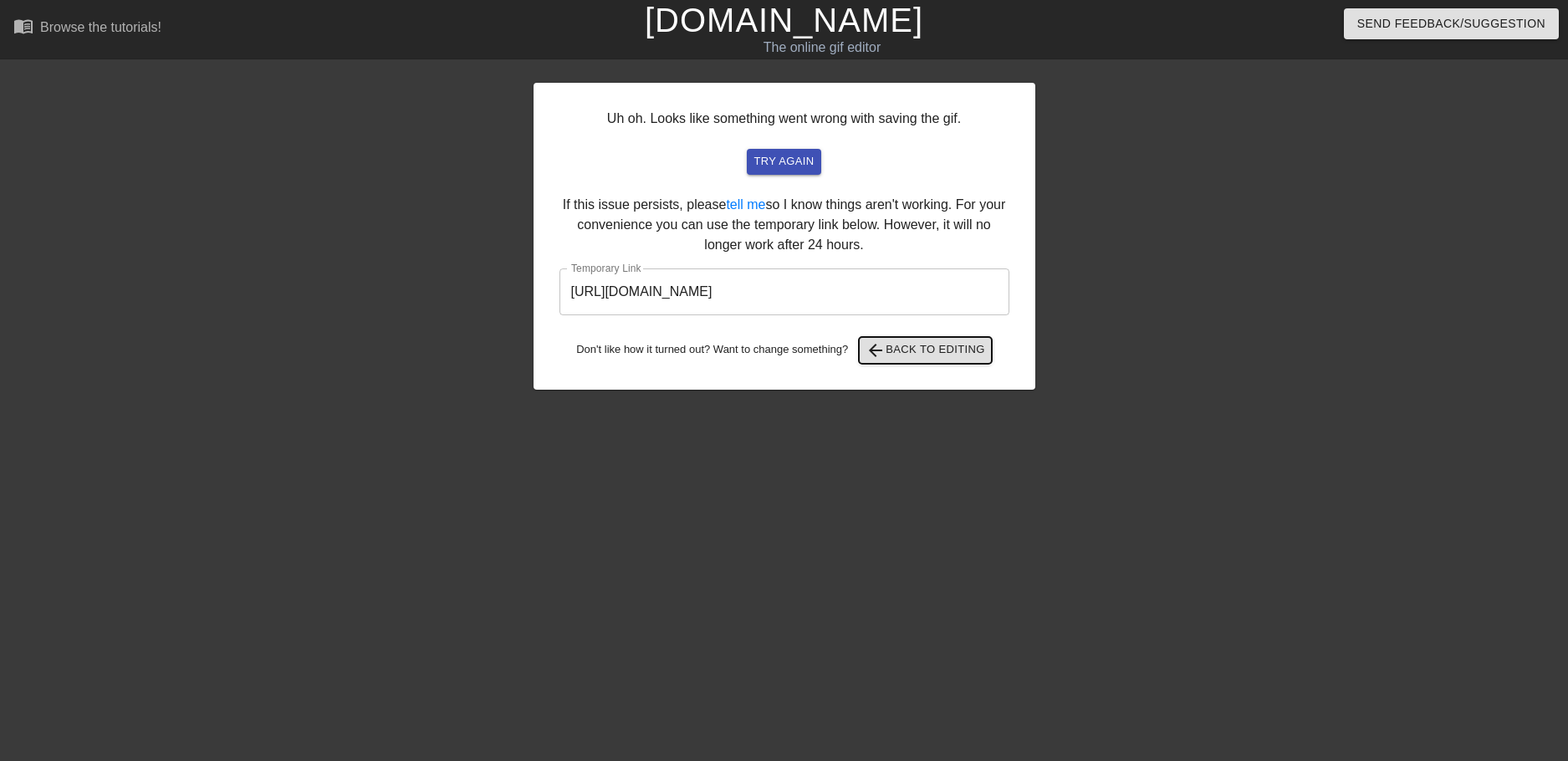
click at [889, 347] on span "arrow_back Back to Editing" at bounding box center [925, 350] width 120 height 20
